Goal: Information Seeking & Learning: Find specific fact

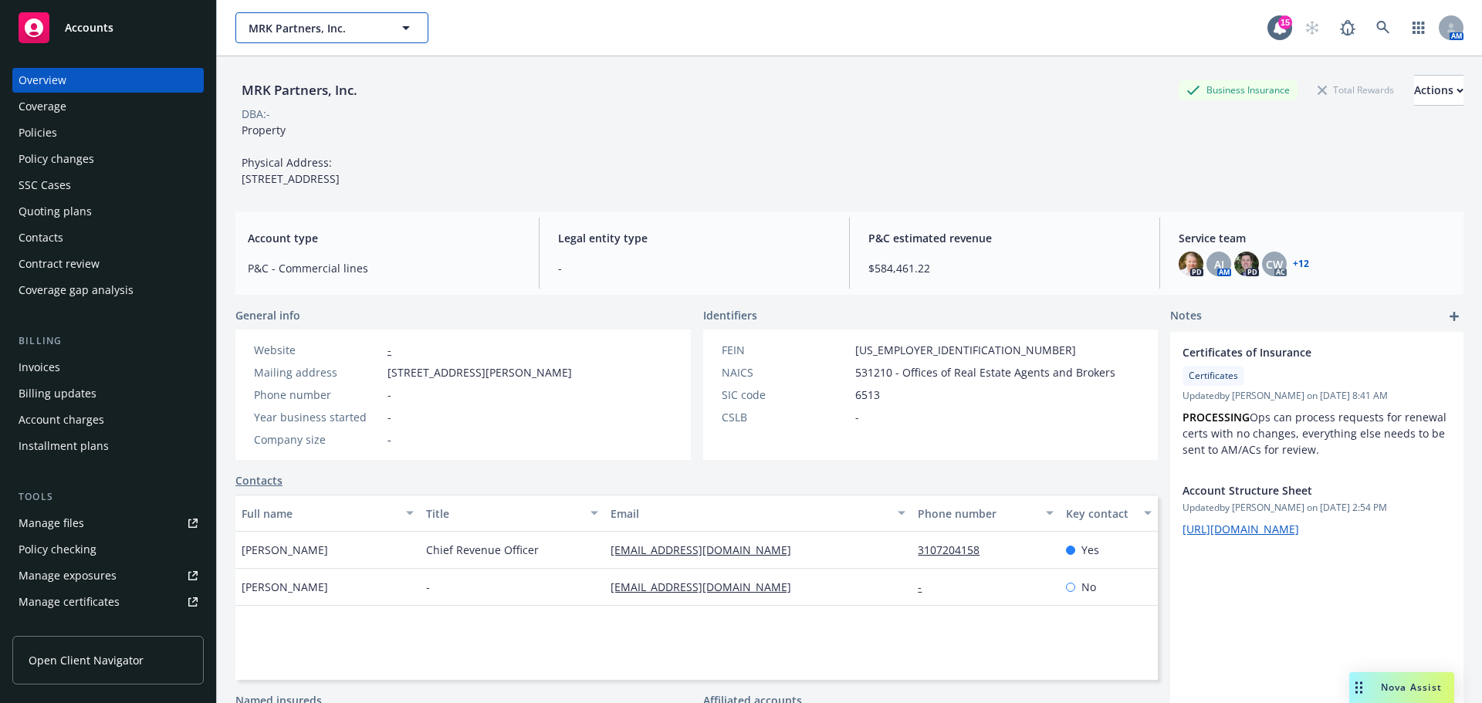
click at [315, 14] on button "MRK Partners, Inc." at bounding box center [331, 27] width 193 height 31
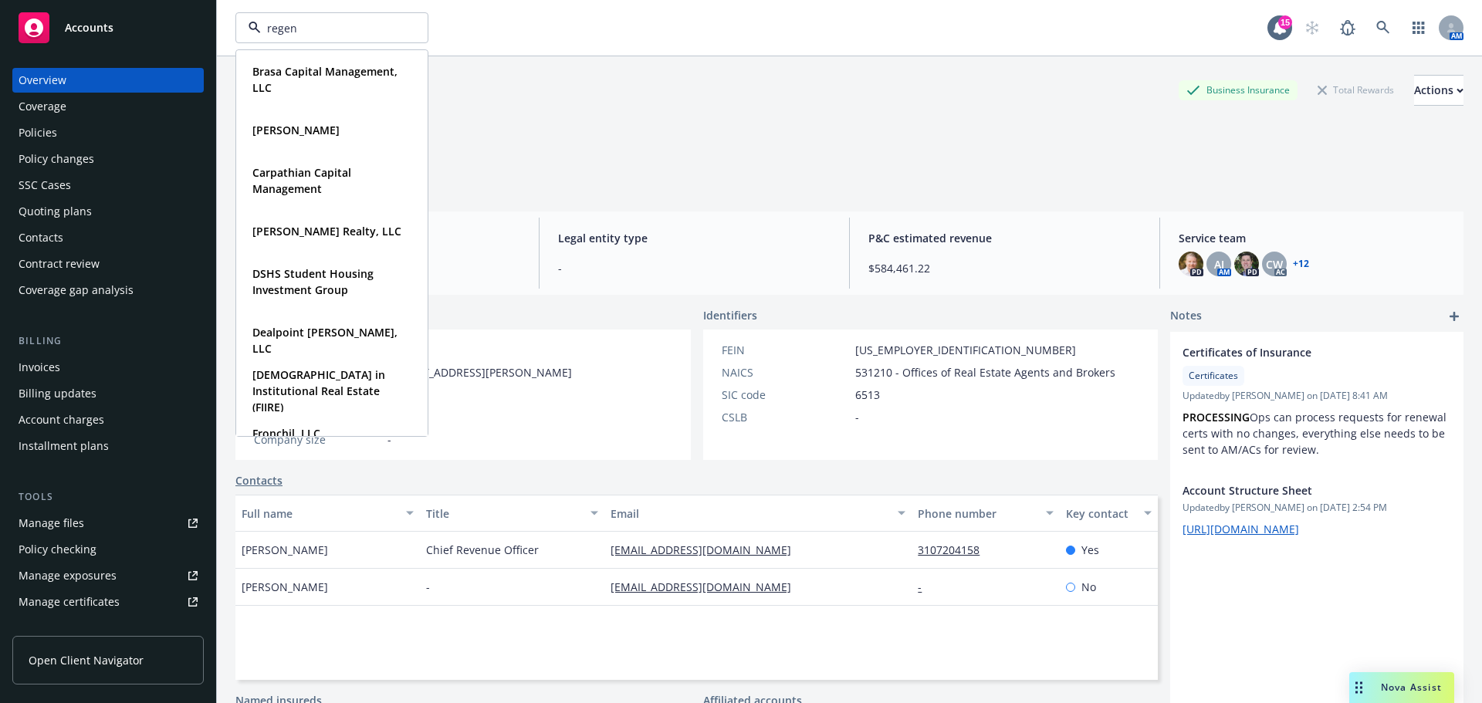
type input "regent"
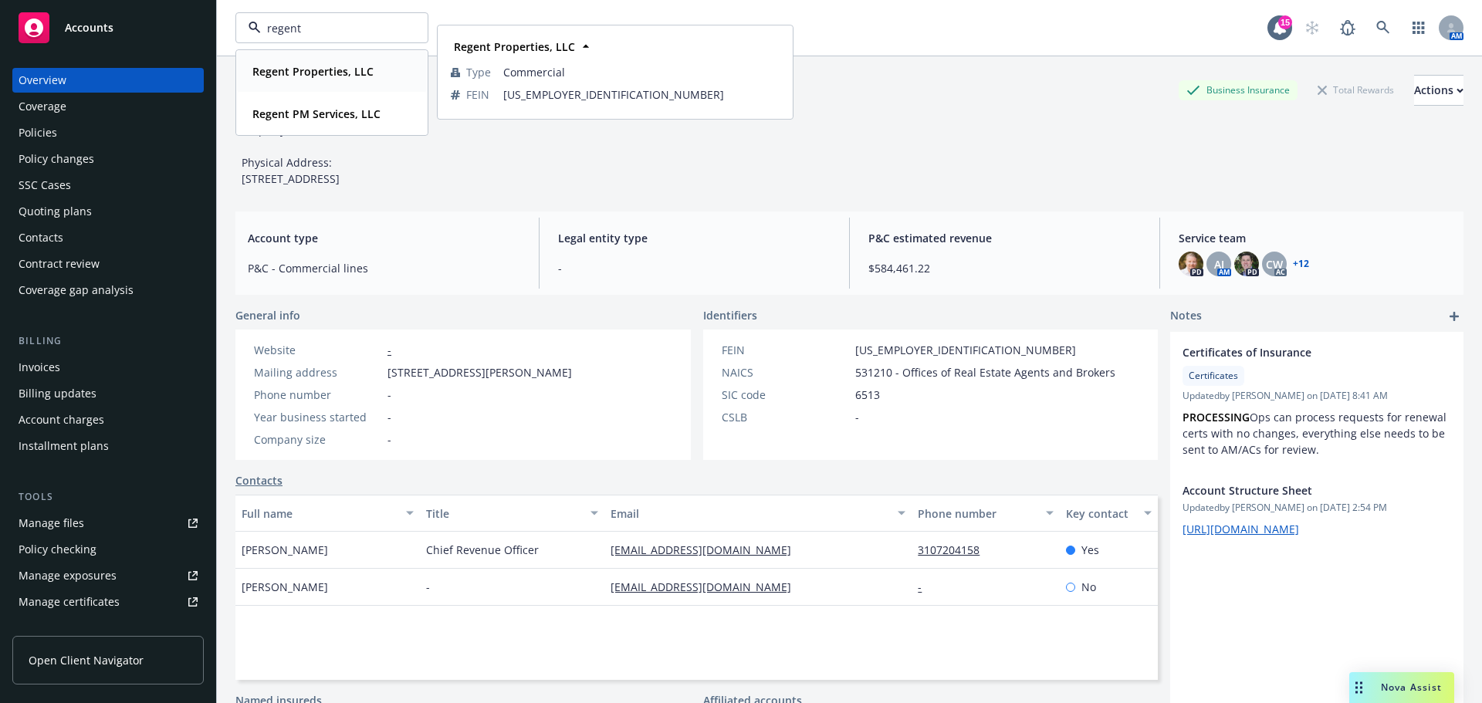
click at [286, 63] on div "Regent Properties, LLC" at bounding box center [311, 71] width 130 height 22
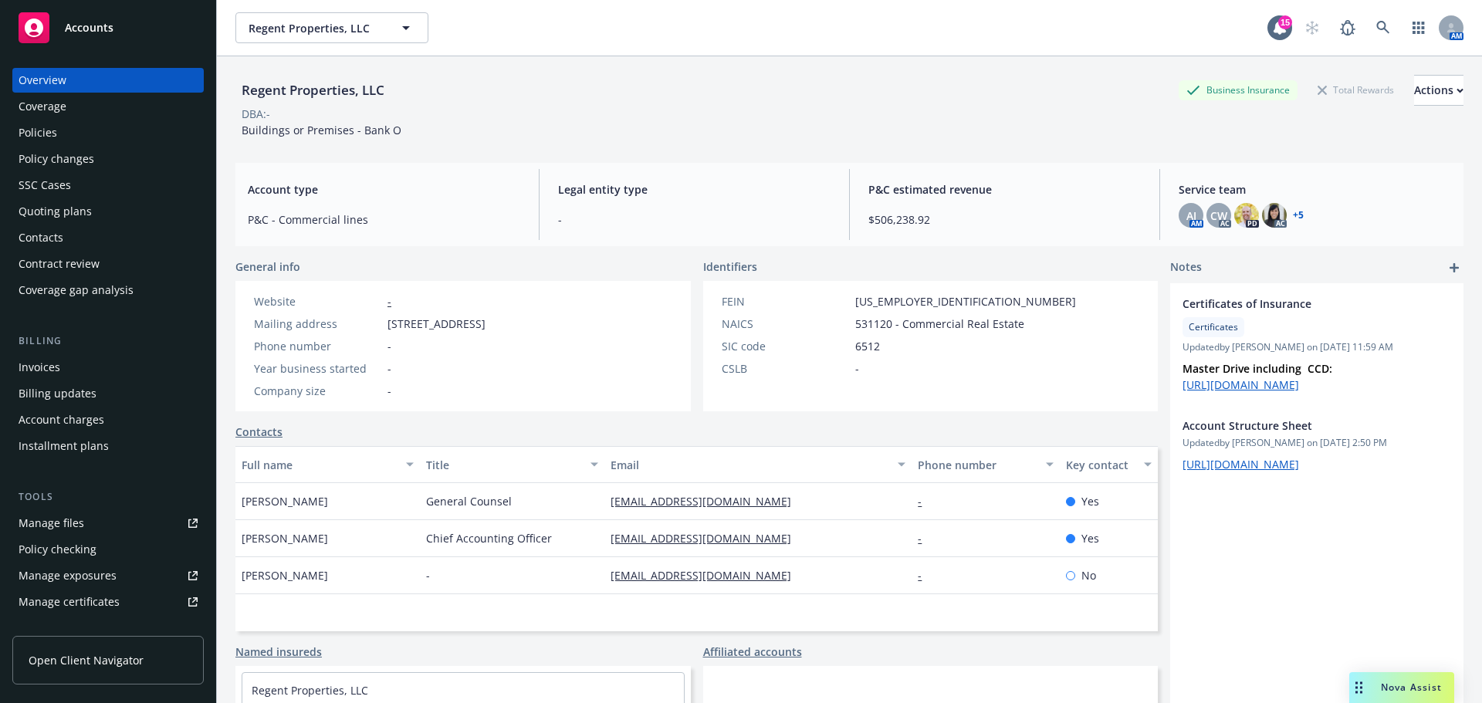
click at [48, 139] on div "Policies" at bounding box center [38, 132] width 39 height 25
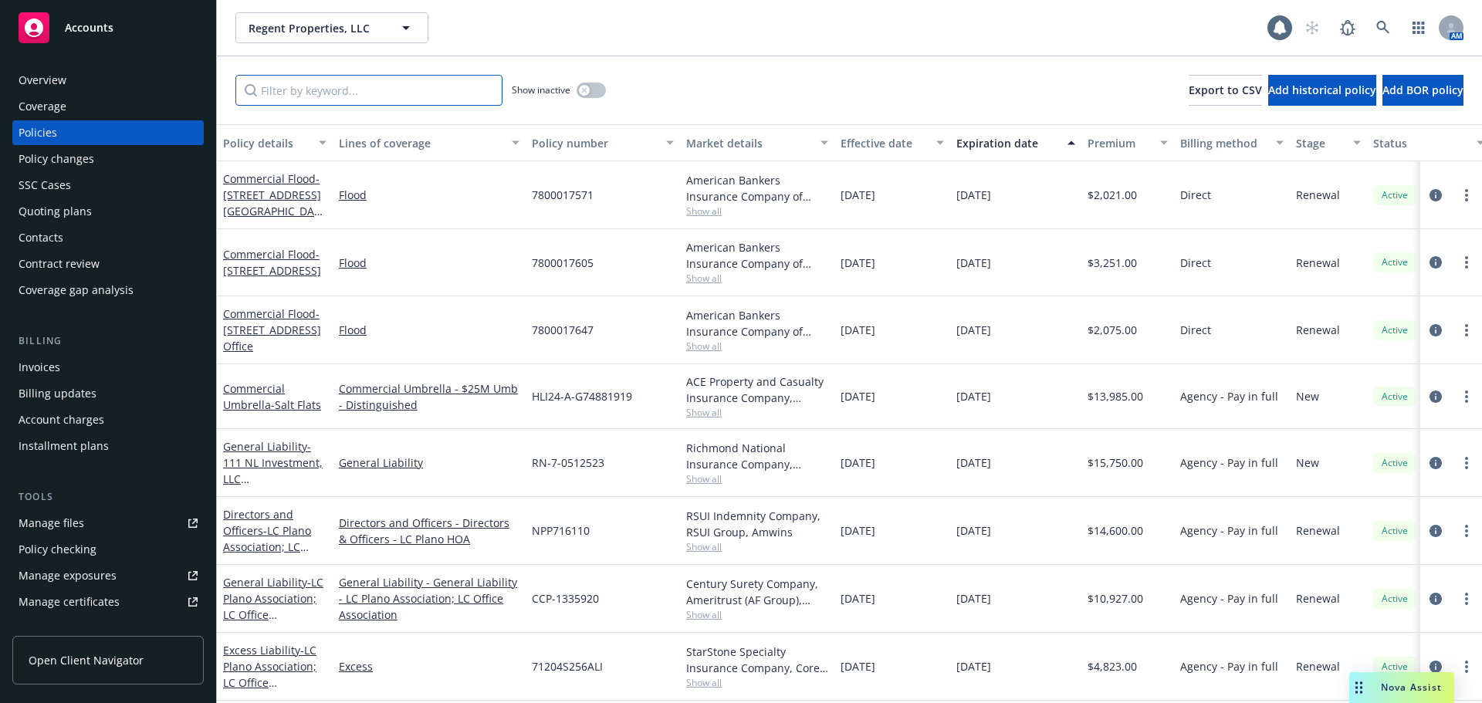
click at [356, 97] on input "Filter by keyword..." at bounding box center [368, 90] width 267 height 31
paste input "93651949"
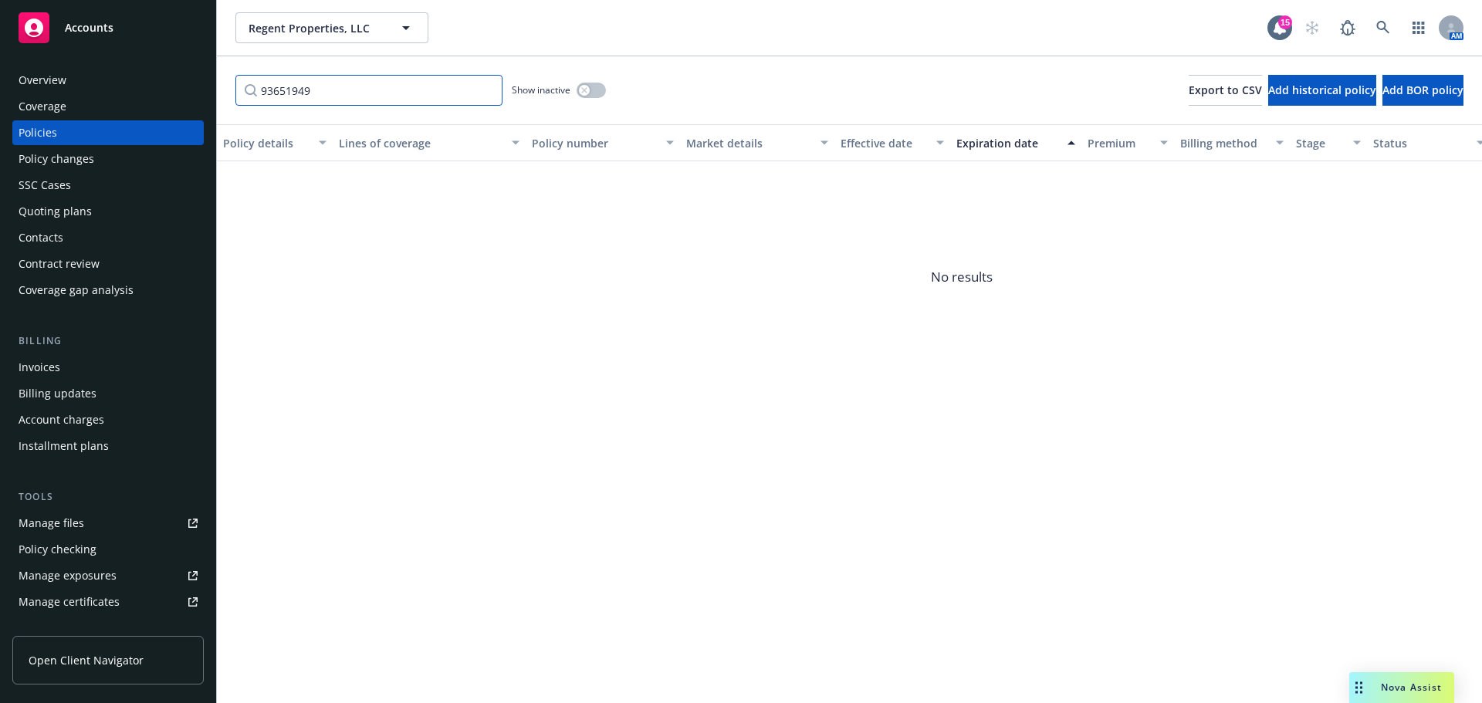
drag, startPoint x: 347, startPoint y: 95, endPoint x: 75, endPoint y: 78, distance: 272.3
click at [75, 78] on div "Accounts Overview Coverage Policies Policy changes SSC Cases Quoting plans Cont…" at bounding box center [741, 351] width 1482 height 703
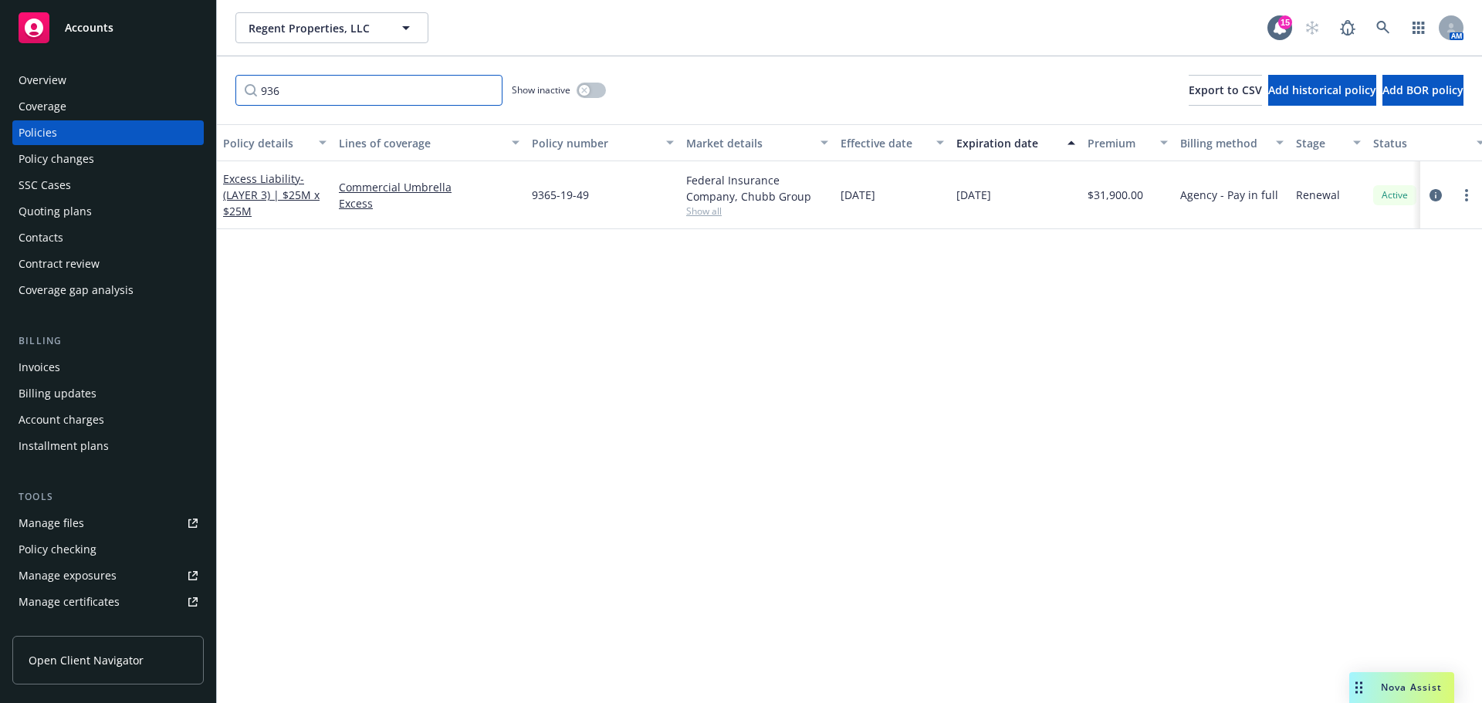
click at [378, 87] on input "936" at bounding box center [368, 90] width 267 height 31
paste input "PE707302"
type input "PE707302"
click at [1431, 195] on icon "circleInformation" at bounding box center [1436, 195] width 12 height 12
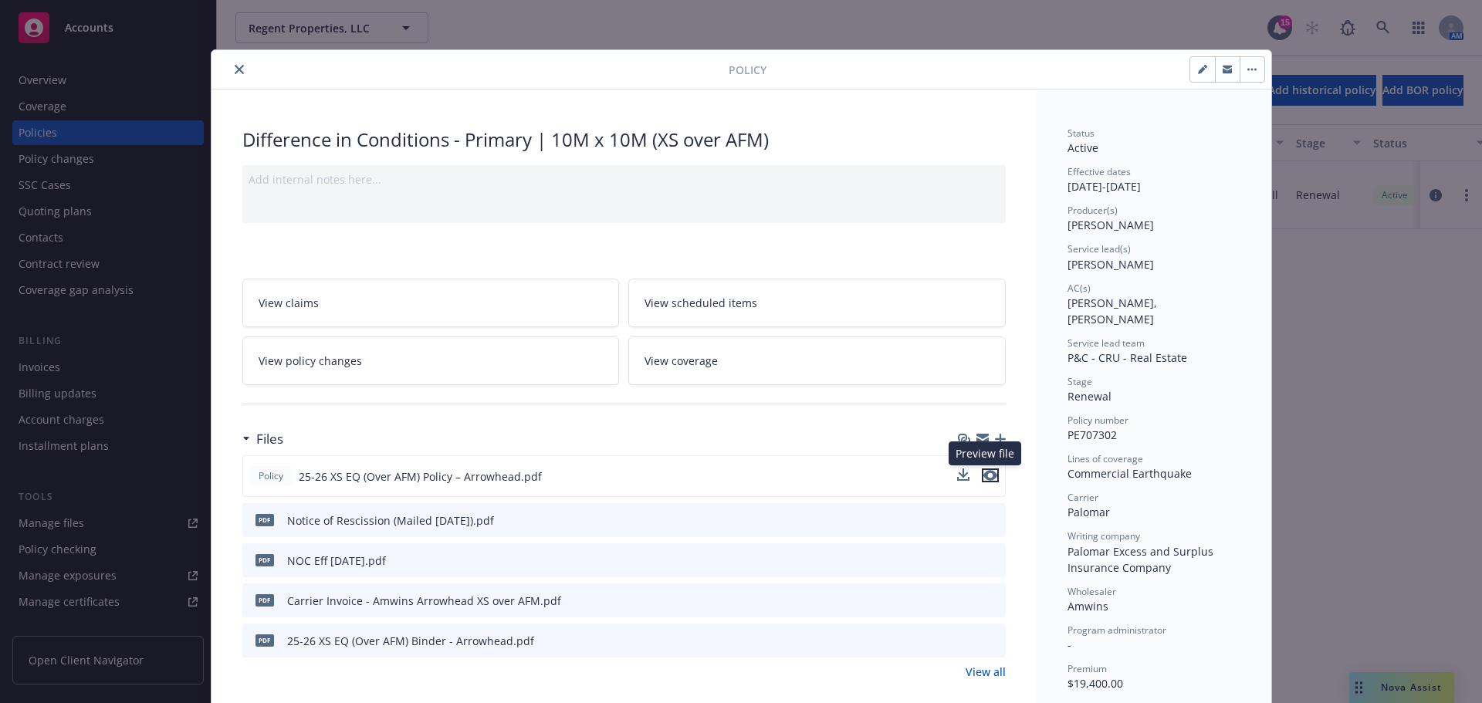
click at [989, 475] on icon "preview file" at bounding box center [991, 475] width 14 height 11
click at [231, 76] on button "close" at bounding box center [239, 69] width 19 height 19
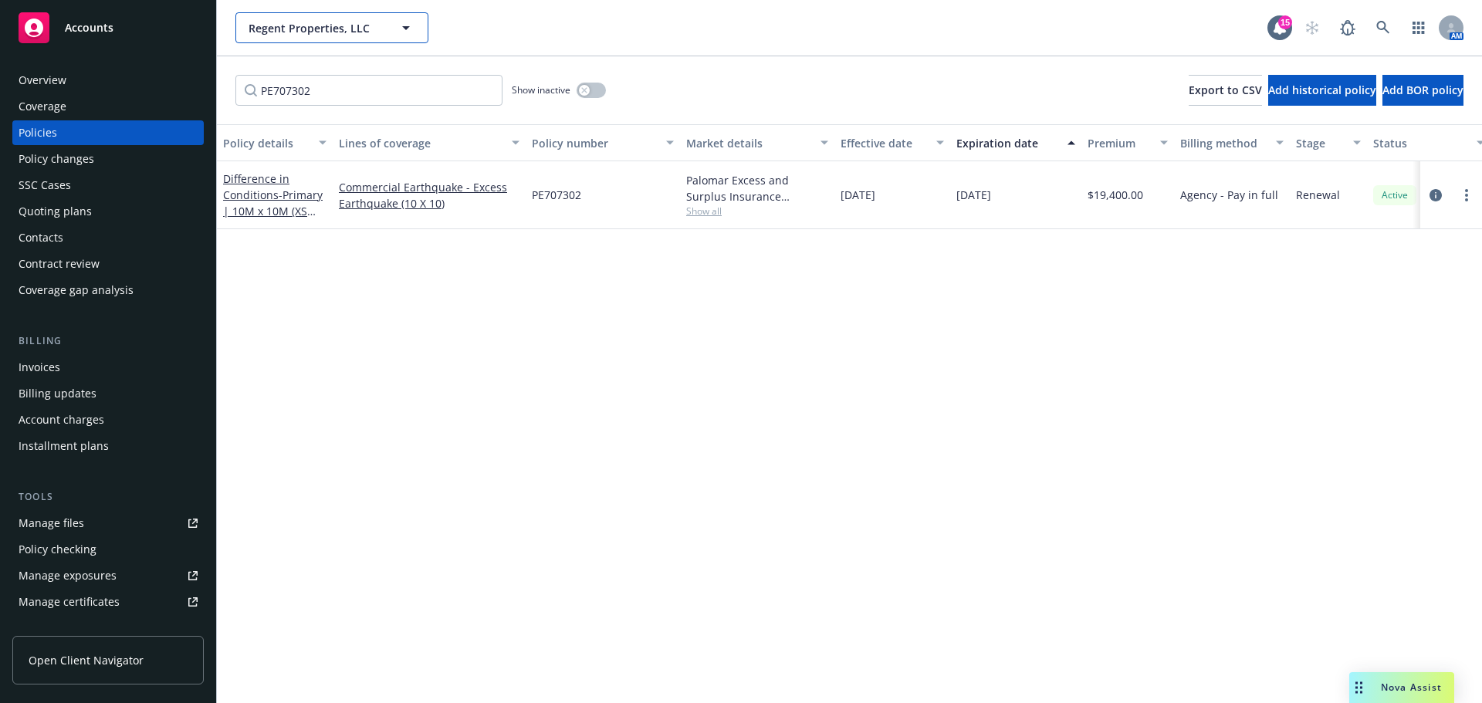
click at [337, 29] on span "Regent Properties, LLC" at bounding box center [316, 28] width 134 height 16
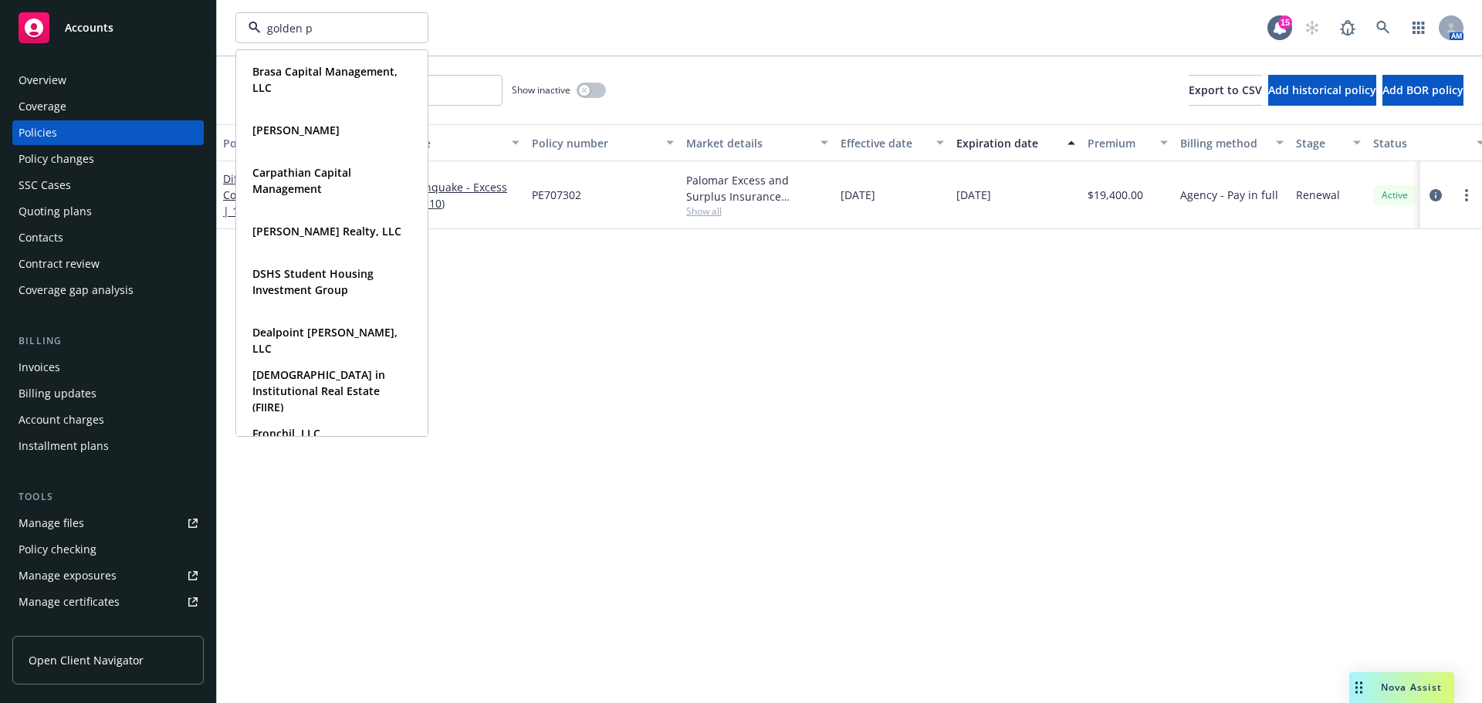
type input "golden pa"
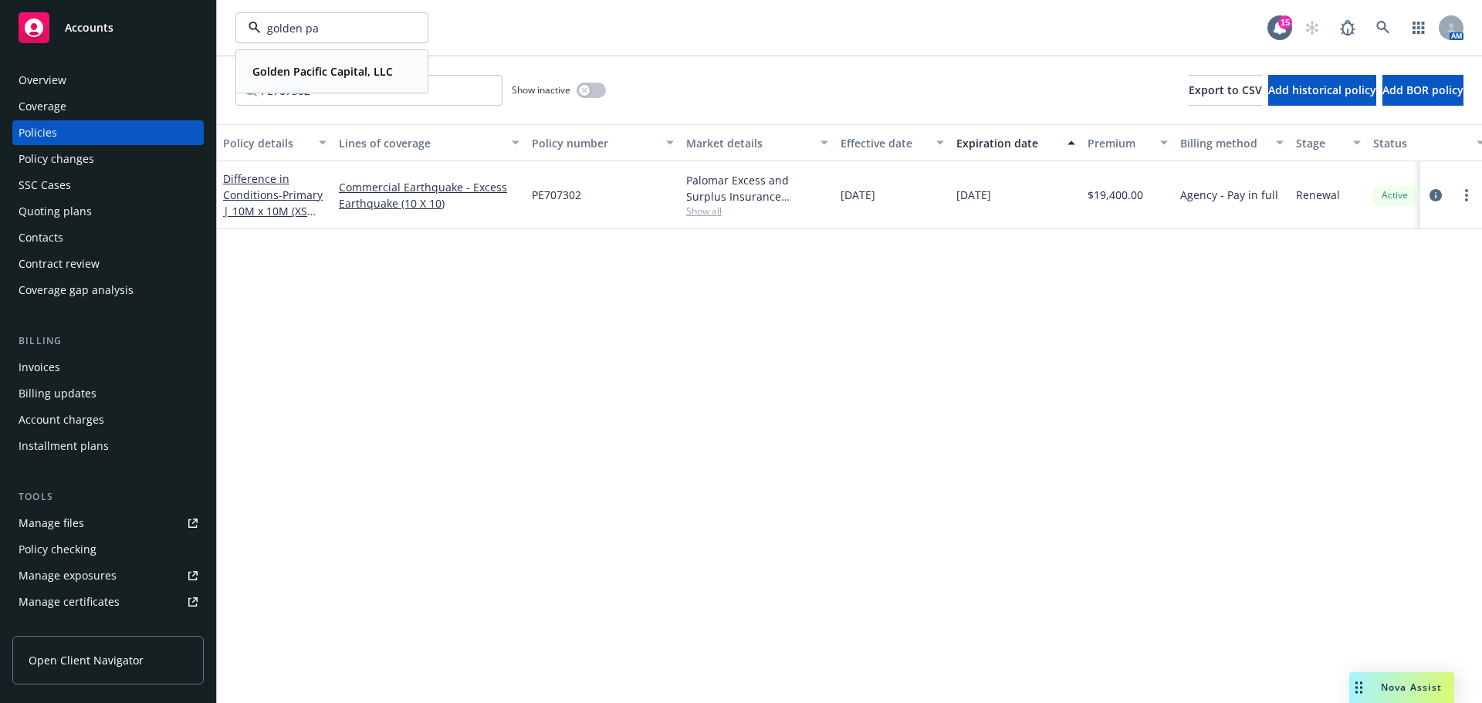
click at [327, 60] on div "Golden Pacific Capital, LLC" at bounding box center [321, 71] width 150 height 22
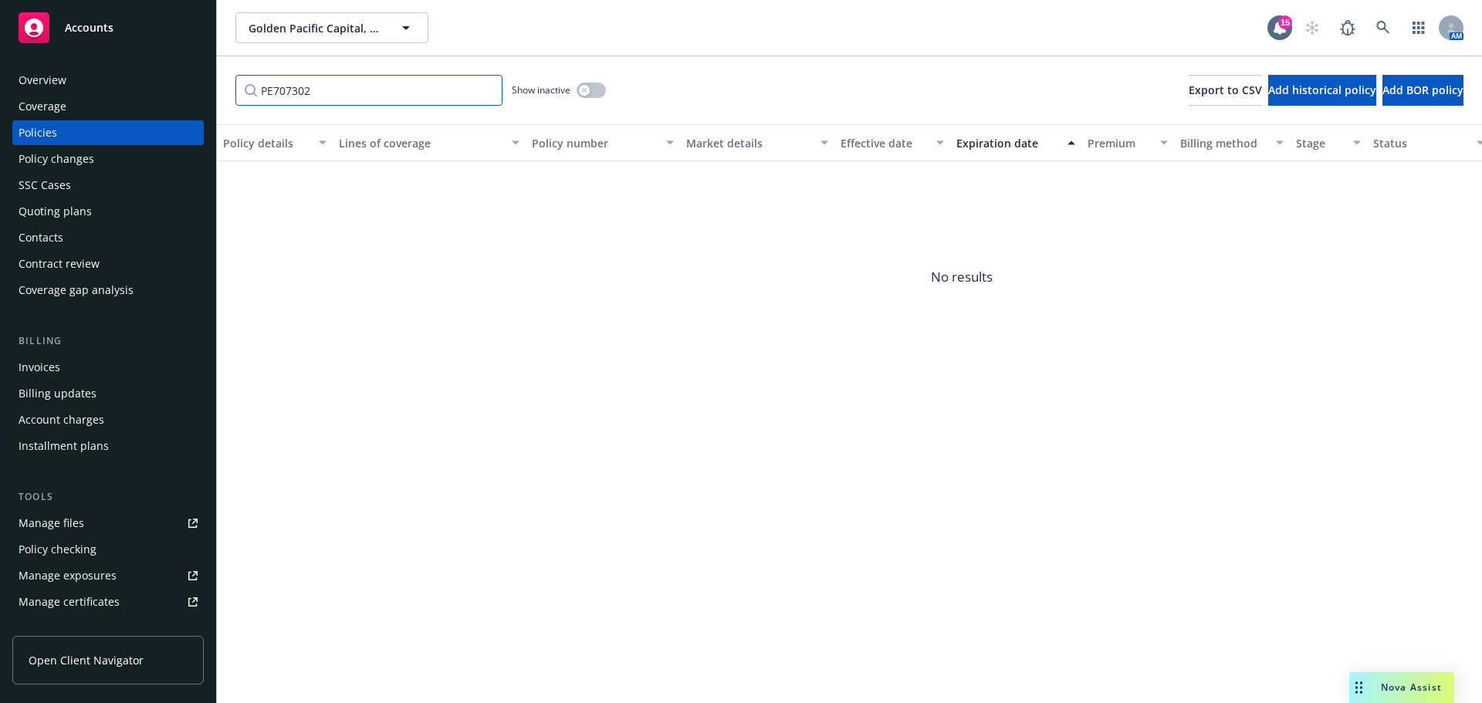
drag, startPoint x: 334, startPoint y: 89, endPoint x: 97, endPoint y: 88, distance: 237.0
click at [97, 88] on div "Accounts Overview Coverage Policies Policy changes SSC Cases Quoting plans Cont…" at bounding box center [741, 351] width 1482 height 703
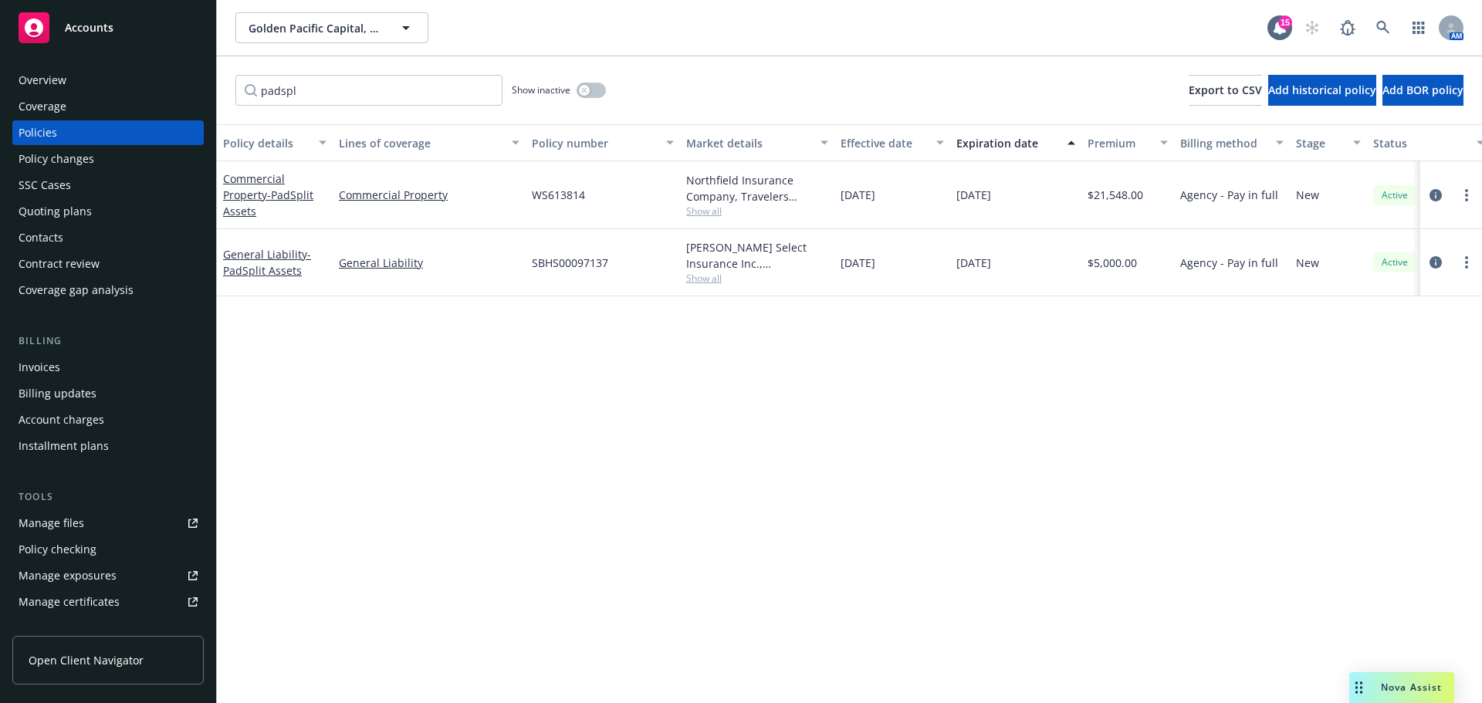
click at [715, 211] on span "Show all" at bounding box center [757, 211] width 142 height 13
click at [717, 535] on div "Policy details Lines of coverage Policy number Market details Effective date Ex…" at bounding box center [850, 413] width 1266 height 579
click at [706, 284] on span "Show all" at bounding box center [757, 278] width 142 height 13
click at [363, 382] on div "Policy details Lines of coverage Policy number Market details Effective date Ex…" at bounding box center [850, 413] width 1266 height 579
drag, startPoint x: 585, startPoint y: 191, endPoint x: 523, endPoint y: 190, distance: 62.5
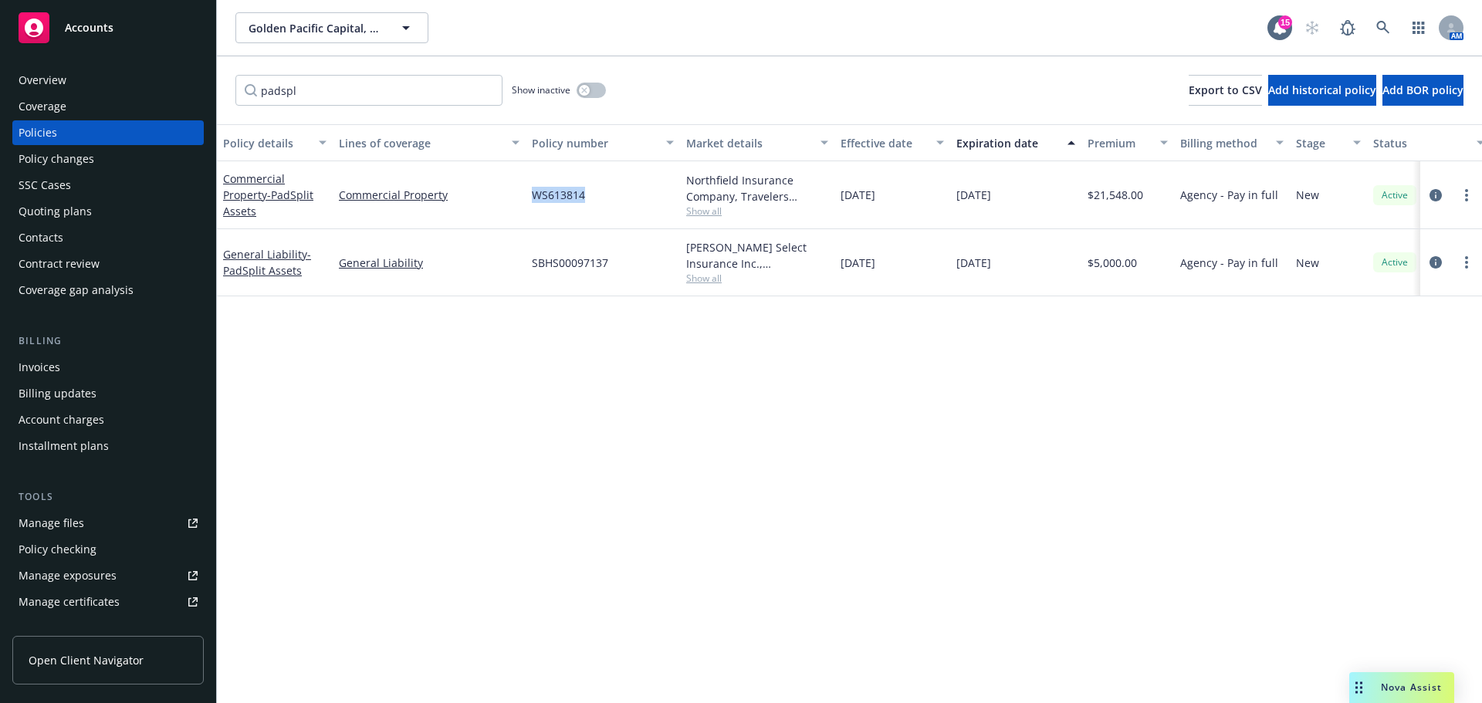
click at [523, 190] on div "Commercial Property - PadSplit Assets Commercial Property WS613814 Northfield I…" at bounding box center [962, 195] width 1490 height 68
copy div "WS613814"
click at [343, 93] on input "padspl" at bounding box center [368, 90] width 267 height 31
paste input "WS613814"
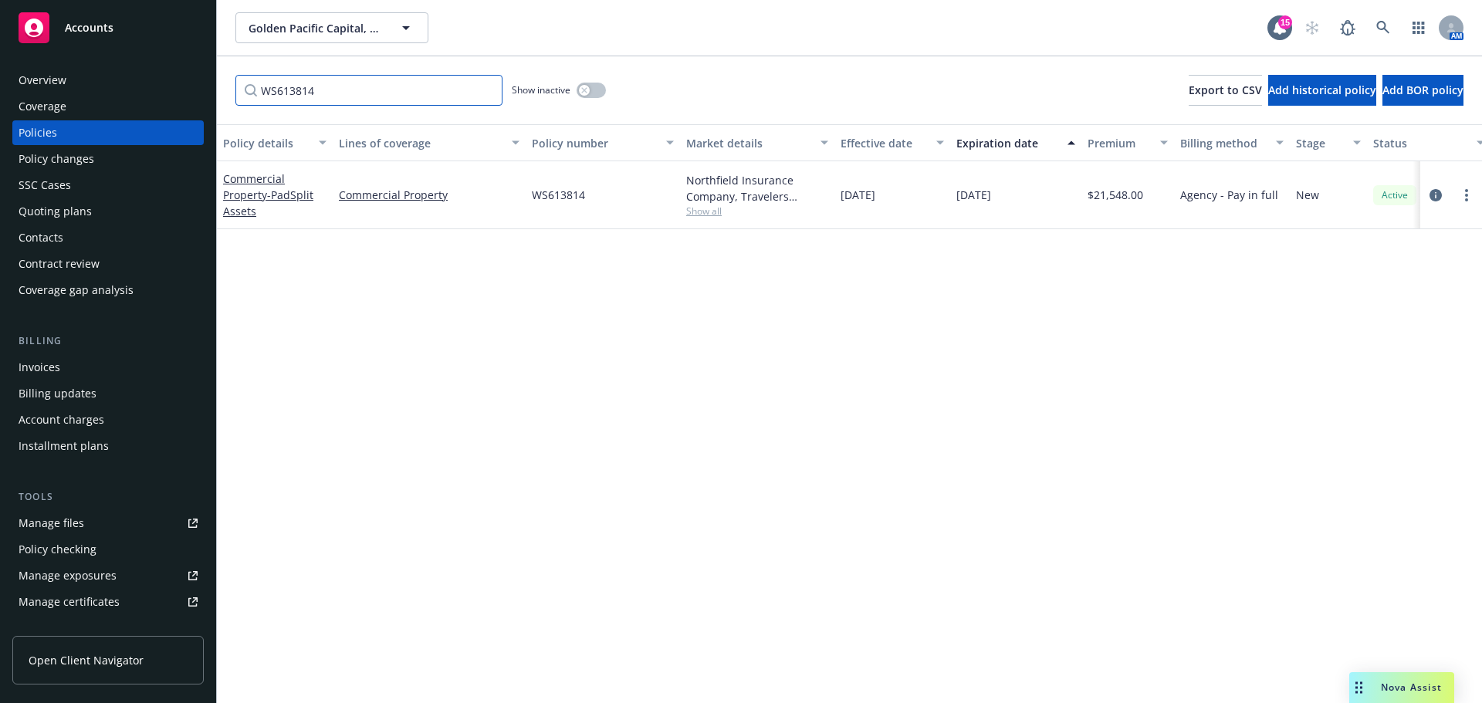
click at [347, 88] on input "WS613814" at bounding box center [368, 90] width 267 height 31
drag, startPoint x: 203, startPoint y: 78, endPoint x: 63, endPoint y: 68, distance: 140.9
click at [63, 68] on div "Accounts Overview Coverage Policies Policy changes SSC Cases Quoting plans Cont…" at bounding box center [741, 351] width 1482 height 703
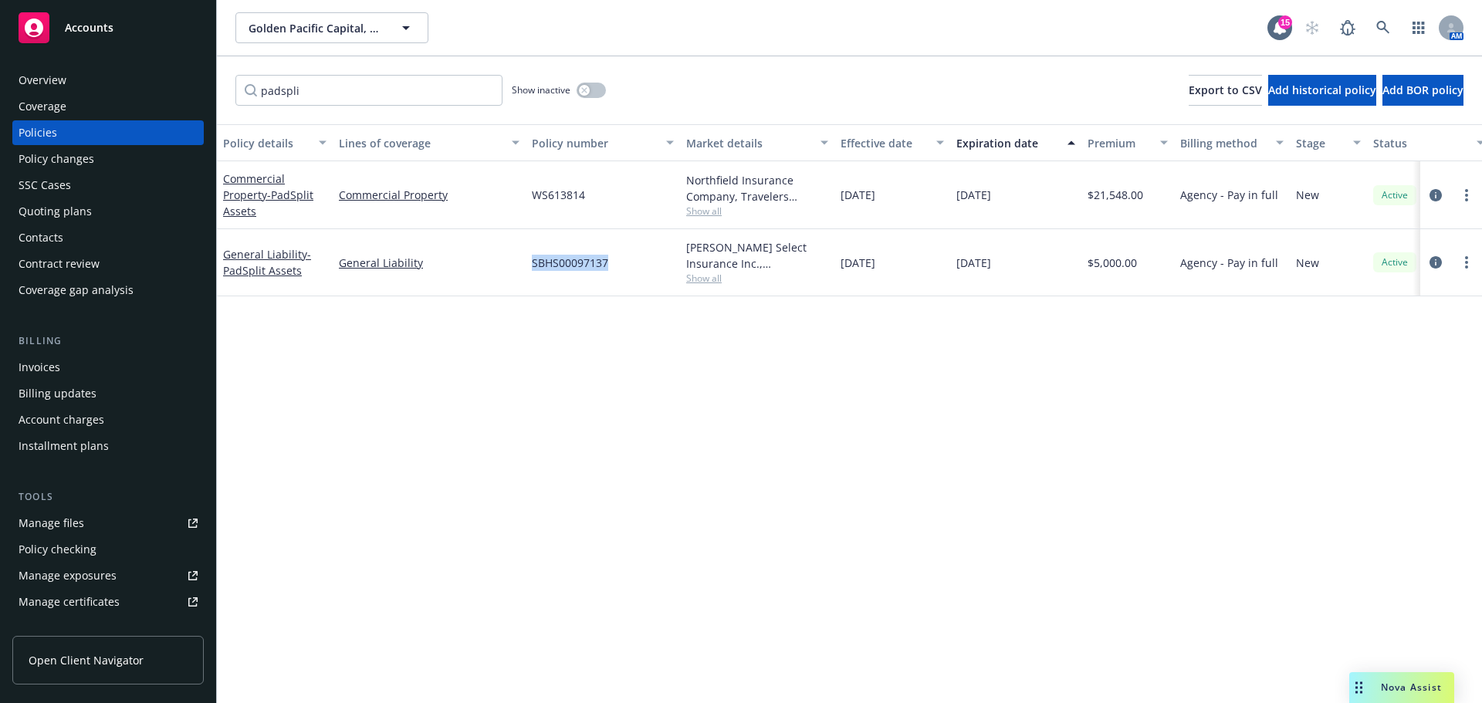
drag, startPoint x: 617, startPoint y: 263, endPoint x: 530, endPoint y: 266, distance: 87.3
click at [530, 266] on div "SBHS00097137" at bounding box center [603, 262] width 154 height 67
copy span "SBHS00097137"
click at [377, 97] on input "padspli" at bounding box center [368, 90] width 267 height 31
paste input "SBHS00097137"
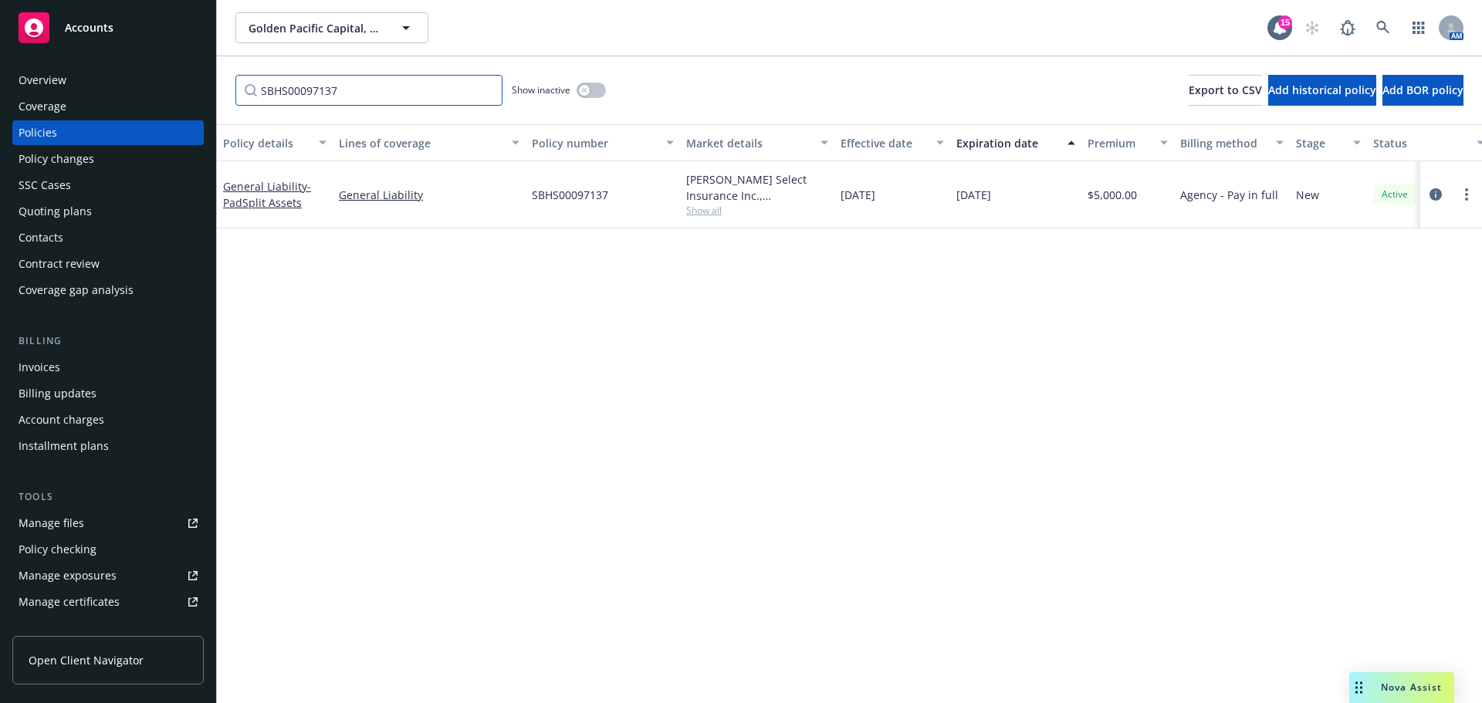
type input "SBHS00097137"
